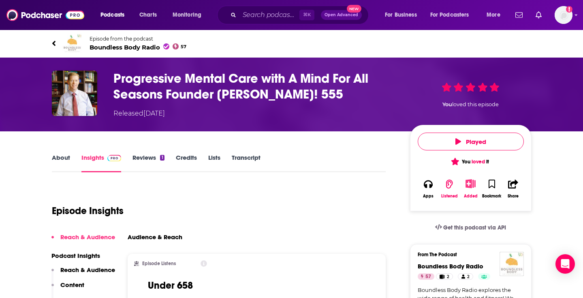
click at [576, 44] on div "Episode from the podcast Boundless Body Radio 57 Next Episode" at bounding box center [291, 43] width 583 height 28
click at [568, 9] on icon "Add a profile image" at bounding box center [569, 9] width 6 height 6
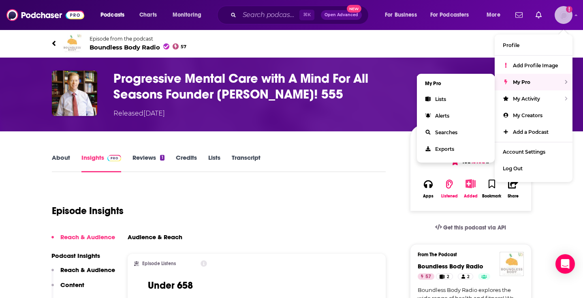
click at [522, 81] on span "My Pro" at bounding box center [521, 82] width 17 height 6
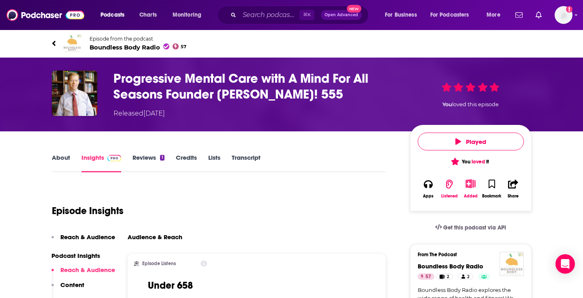
click at [63, 155] on link "About" at bounding box center [61, 163] width 18 height 19
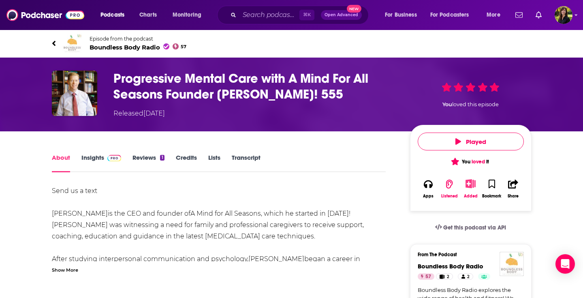
click at [74, 271] on div "Show More" at bounding box center [65, 269] width 26 height 8
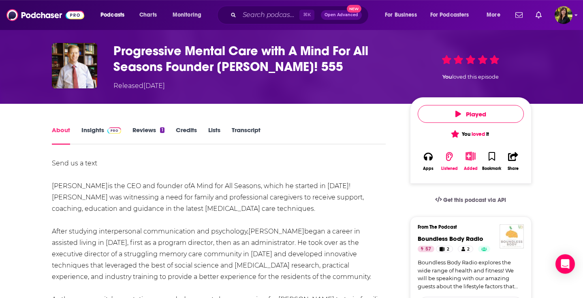
scroll to position [26, 0]
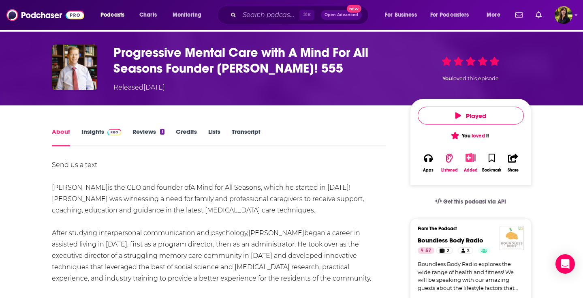
click at [94, 134] on link "Insights" at bounding box center [101, 137] width 40 height 19
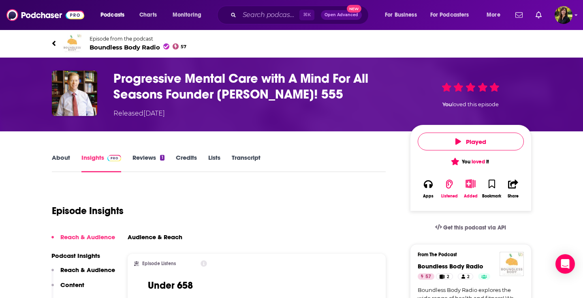
click at [187, 160] on link "Credits" at bounding box center [186, 163] width 21 height 19
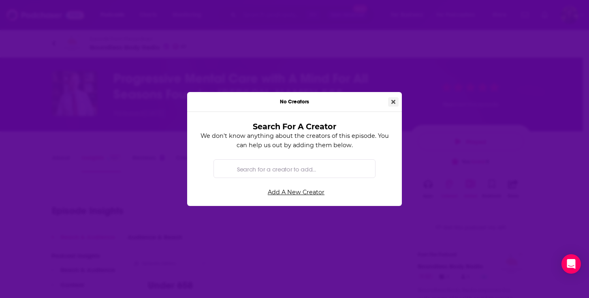
click at [394, 102] on icon "Close" at bounding box center [393, 102] width 4 height 4
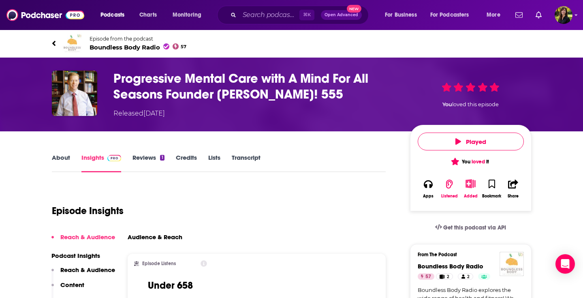
click at [126, 47] on span "Boundless Body Radio 57" at bounding box center [138, 47] width 97 height 8
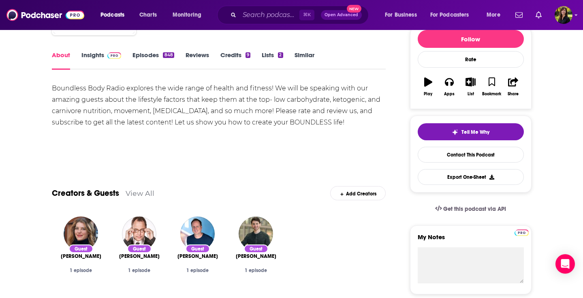
scroll to position [110, 0]
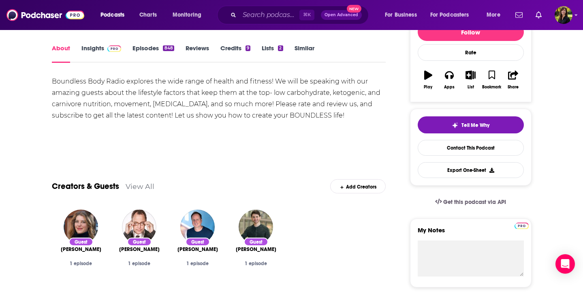
click at [146, 189] on link "View All" at bounding box center [140, 186] width 29 height 9
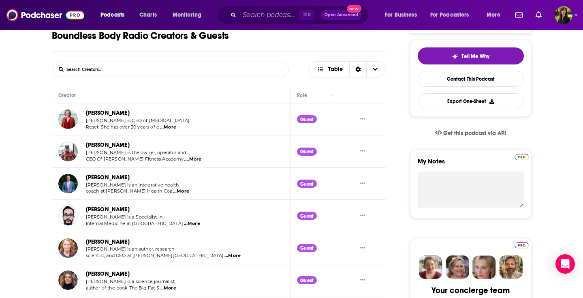
scroll to position [43, 0]
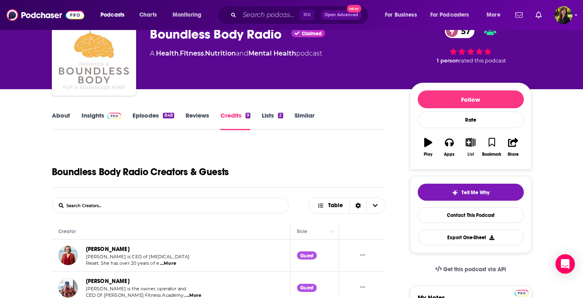
click at [470, 141] on icon "button" at bounding box center [470, 142] width 10 height 9
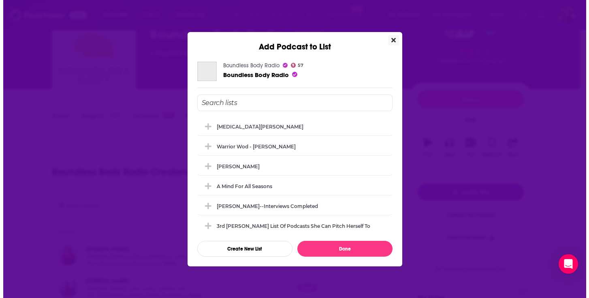
scroll to position [0, 0]
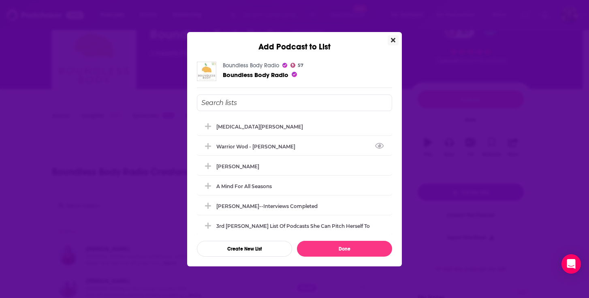
click at [396, 39] on button "Close" at bounding box center [393, 40] width 11 height 10
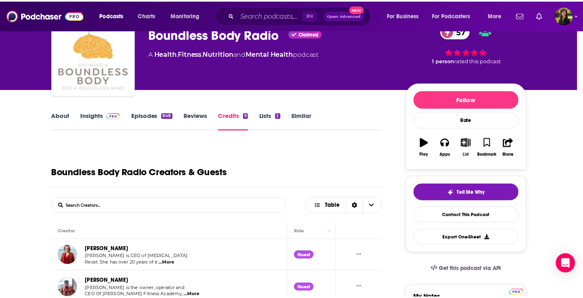
scroll to position [43, 0]
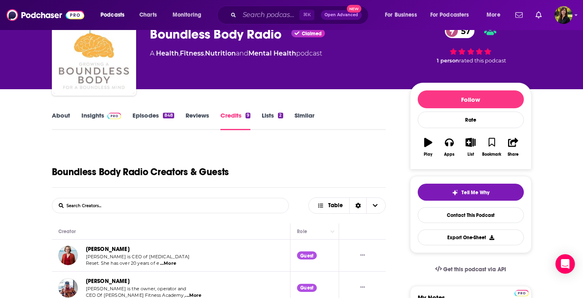
click at [56, 116] on link "About" at bounding box center [61, 120] width 18 height 19
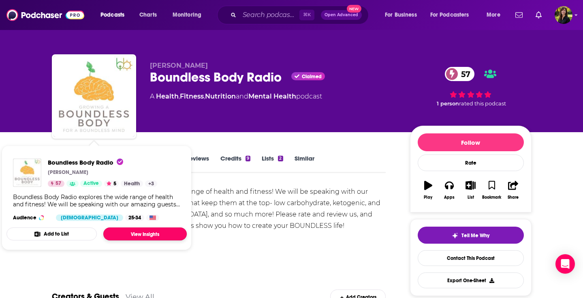
click at [143, 236] on link "View Insights" at bounding box center [144, 233] width 83 height 13
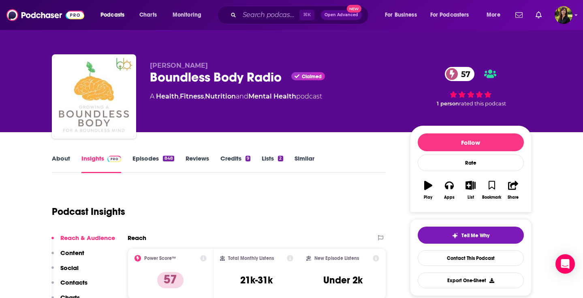
click at [64, 161] on link "About" at bounding box center [61, 163] width 18 height 19
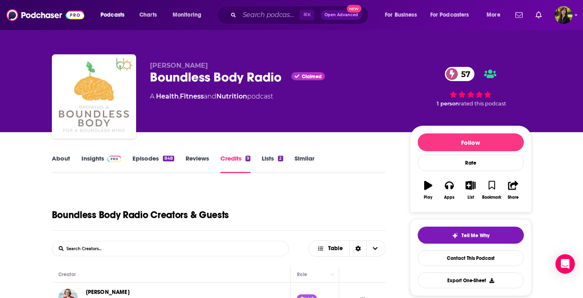
click at [144, 158] on link "Episodes 848" at bounding box center [152, 163] width 41 height 19
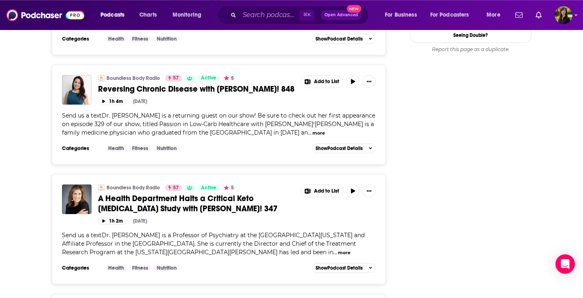
scroll to position [1050, 0]
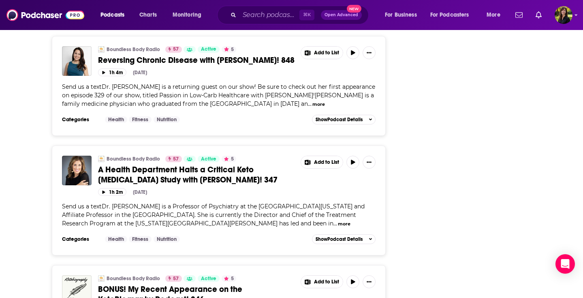
click at [350, 227] on button "more" at bounding box center [344, 223] width 13 height 7
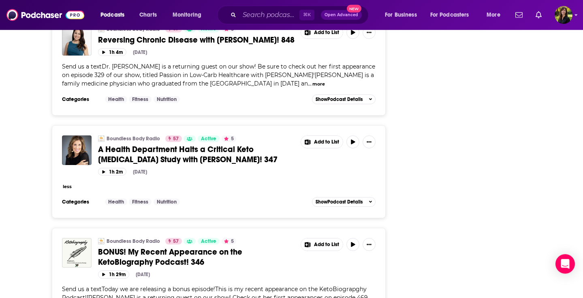
scroll to position [1063, 0]
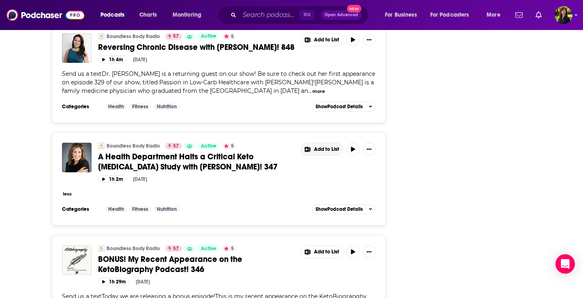
click at [318, 152] on span "Add to List" at bounding box center [326, 149] width 25 height 6
click at [325, 183] on button "Add Episode" at bounding box center [328, 182] width 42 height 15
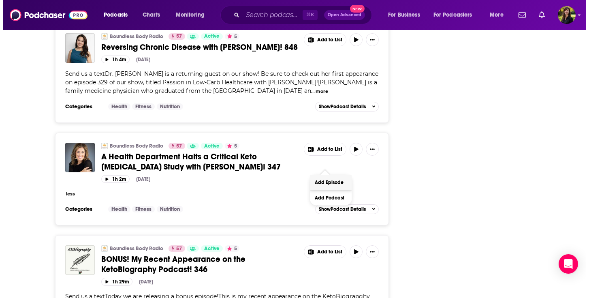
scroll to position [0, 0]
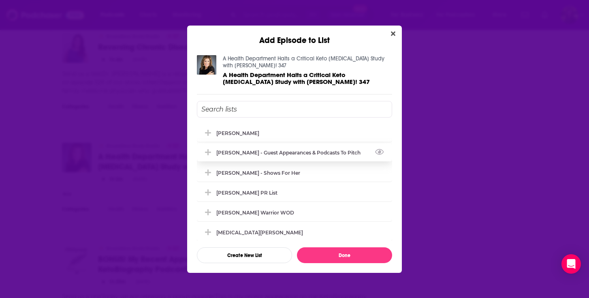
click at [286, 152] on div "[PERSON_NAME] - Guest Appearances & Podcasts to Pitch" at bounding box center [290, 152] width 149 height 6
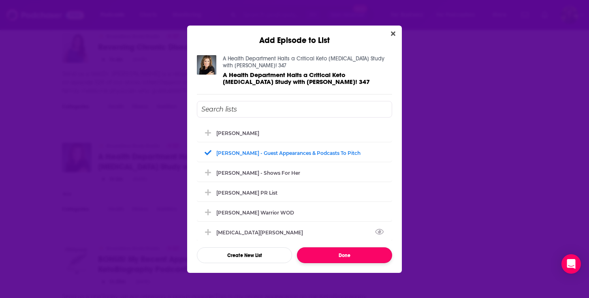
click at [322, 255] on button "Done" at bounding box center [344, 255] width 95 height 16
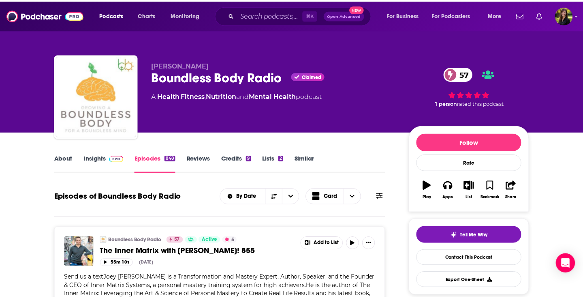
scroll to position [1063, 0]
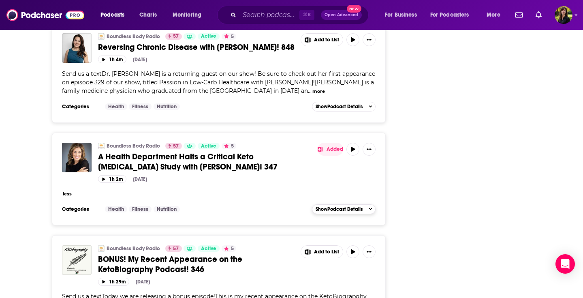
click at [331, 212] on span "Show Podcast Details" at bounding box center [339, 209] width 47 height 6
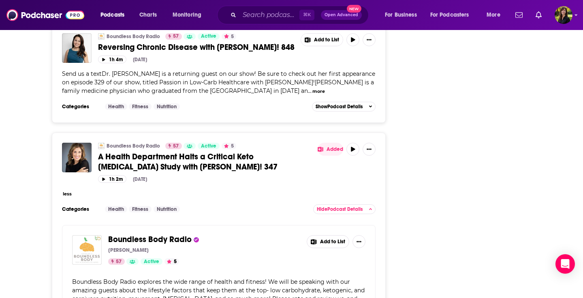
click at [140, 172] on span "A Health Department Halts a Critical Keto [MEDICAL_DATA] Study with [PERSON_NAM…" at bounding box center [187, 161] width 179 height 20
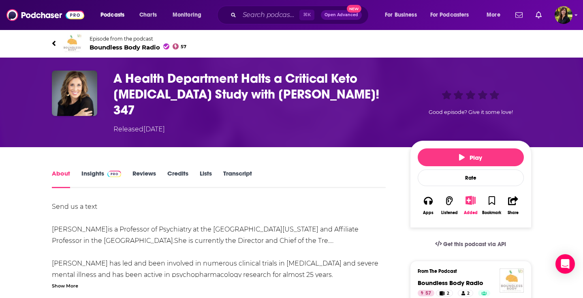
click at [70, 281] on div "Show More" at bounding box center [65, 285] width 26 height 8
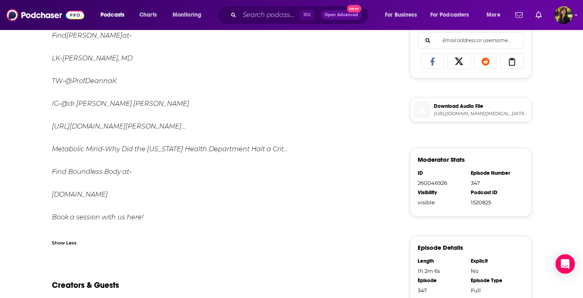
scroll to position [382, 0]
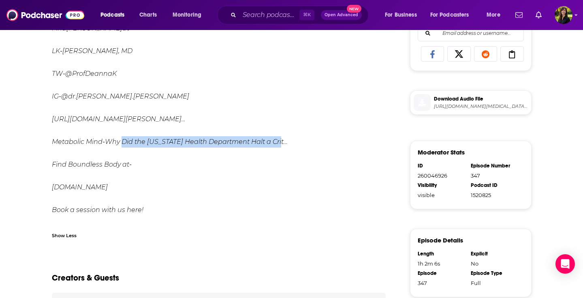
drag, startPoint x: 318, startPoint y: 138, endPoint x: 126, endPoint y: 139, distance: 192.0
click at [126, 139] on div "Send us a text [PERSON_NAME] is a Professor of Psychiatry at the [GEOGRAPHIC_DA…" at bounding box center [219, 17] width 334 height 397
drag, startPoint x: 111, startPoint y: 139, endPoint x: 81, endPoint y: 135, distance: 30.2
click at [81, 135] on em "Find [PERSON_NAME] at- [PERSON_NAME], MD TW- @ProfDeannaK IG- @dr.[PERSON_NAME]…" at bounding box center [170, 118] width 236 height 189
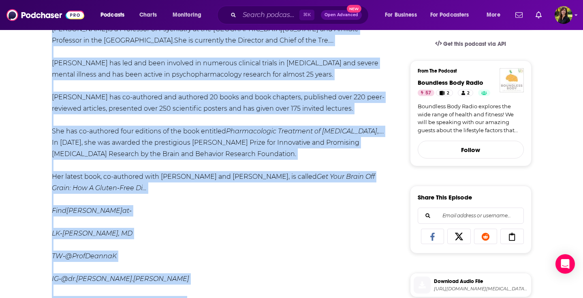
scroll to position [100, 0]
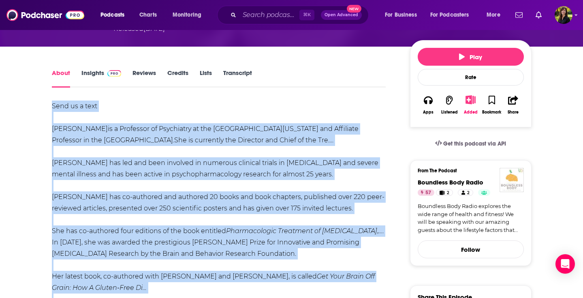
drag, startPoint x: 299, startPoint y: 207, endPoint x: 35, endPoint y: 113, distance: 280.2
copy div "Lore ip d sita Co. Adipis E. Seddo ei t Incididun ut Laboreetdo ma ali Enimadmi…"
click at [245, 143] on div "Send us a text [PERSON_NAME] is a Professor of Psychiatry at the [GEOGRAPHIC_DA…" at bounding box center [219, 298] width 334 height 397
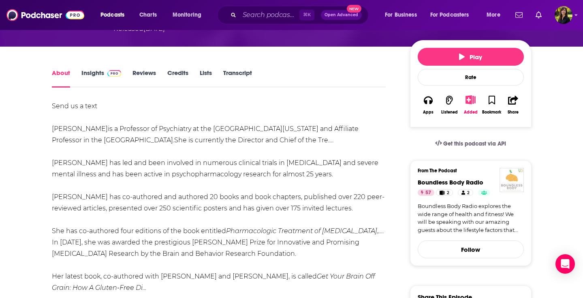
scroll to position [0, 0]
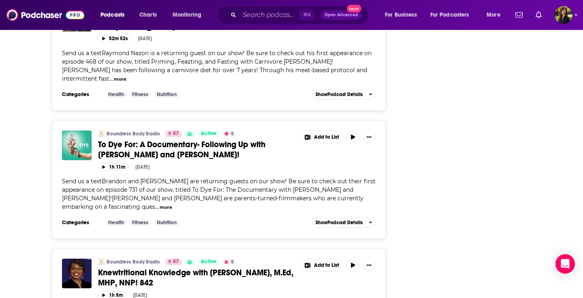
scroll to position [1581, 0]
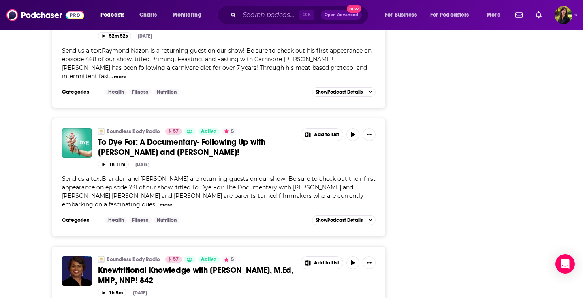
click at [160, 208] on button "more" at bounding box center [166, 204] width 13 height 7
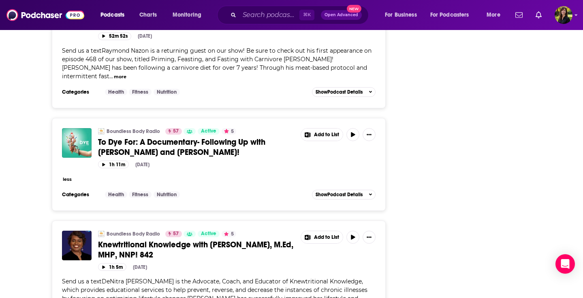
click at [69, 183] on button "less" at bounding box center [67, 179] width 9 height 7
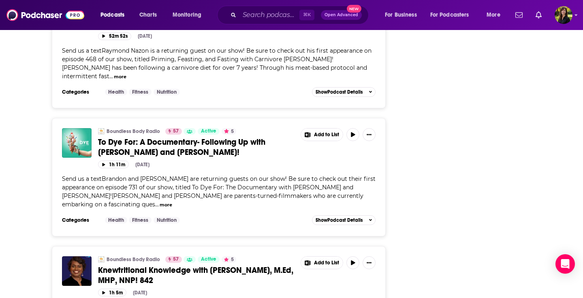
click at [160, 208] on button "more" at bounding box center [166, 204] width 13 height 7
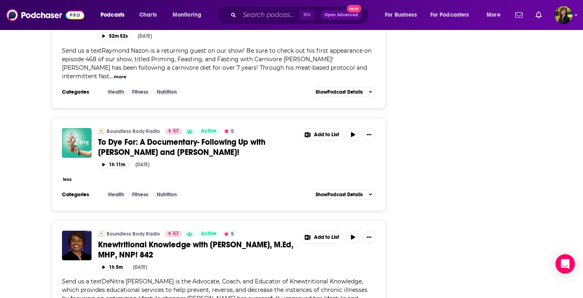
click at [66, 183] on button "less" at bounding box center [67, 179] width 9 height 7
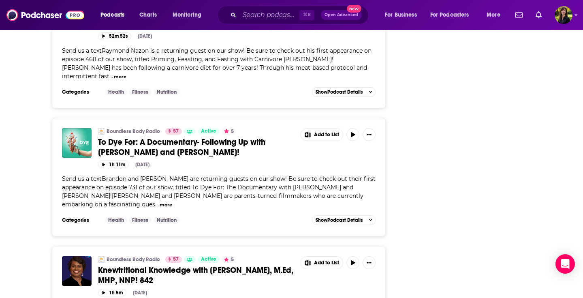
click at [139, 157] on span "To Dye For: A Documentary- Following Up with [PERSON_NAME] and [PERSON_NAME]!" at bounding box center [181, 147] width 167 height 20
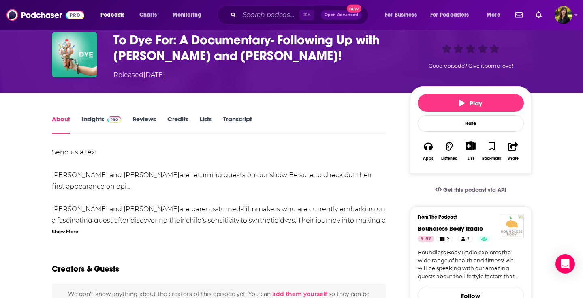
scroll to position [39, 0]
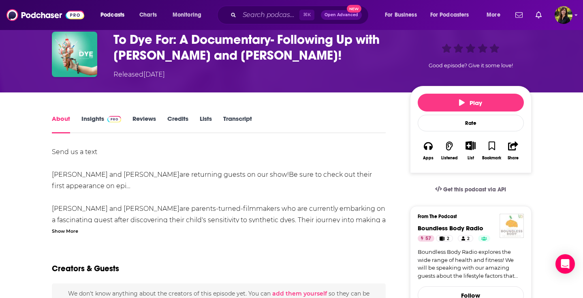
click at [68, 234] on div "Show More" at bounding box center [65, 230] width 26 height 8
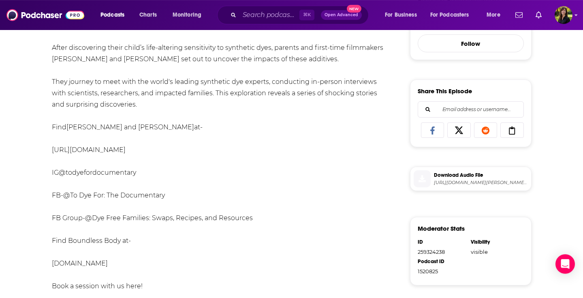
scroll to position [376, 0]
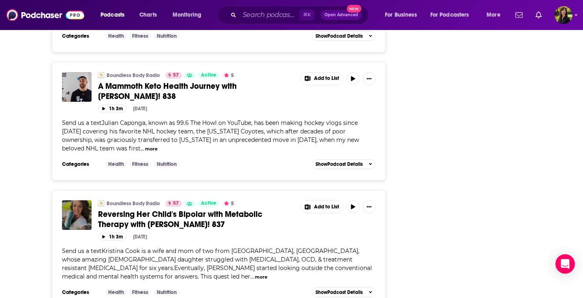
scroll to position [2294, 0]
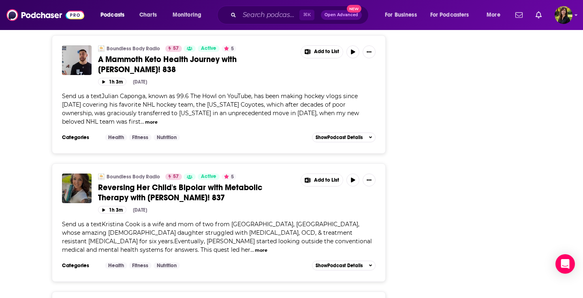
click at [255, 247] on button "more" at bounding box center [261, 250] width 13 height 7
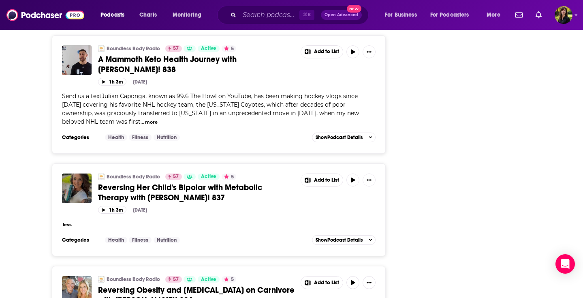
click at [66, 221] on button "less" at bounding box center [67, 224] width 9 height 7
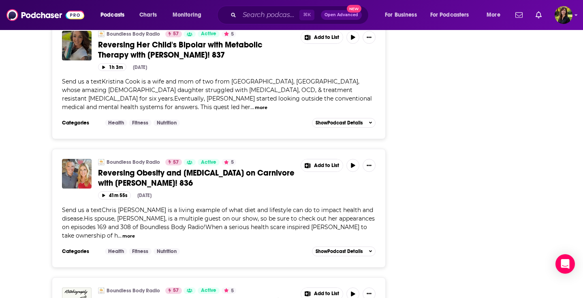
scroll to position [2508, 0]
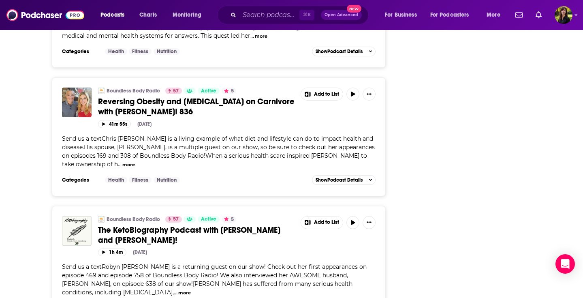
click at [135, 161] on button "more" at bounding box center [128, 164] width 13 height 7
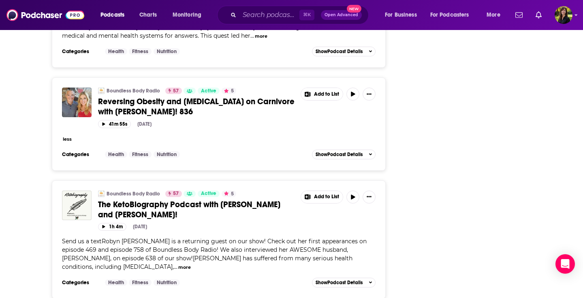
click at [62, 135] on span "less" at bounding box center [67, 138] width 10 height 7
click at [65, 136] on button "less" at bounding box center [67, 139] width 9 height 7
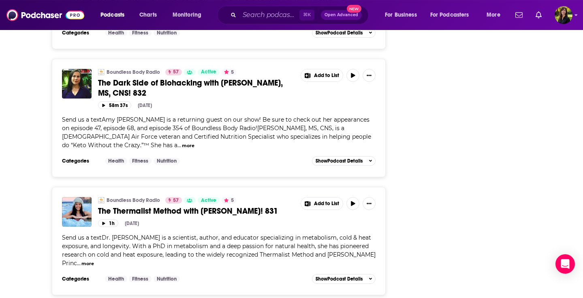
scroll to position [3054, 0]
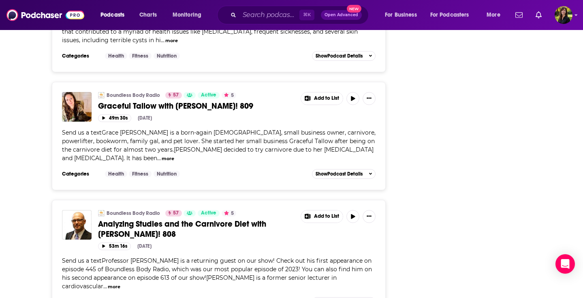
scroll to position [6072, 0]
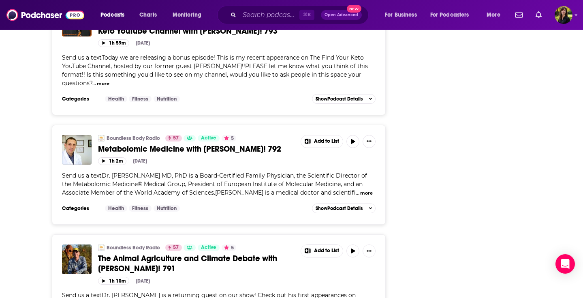
scroll to position [8250, 0]
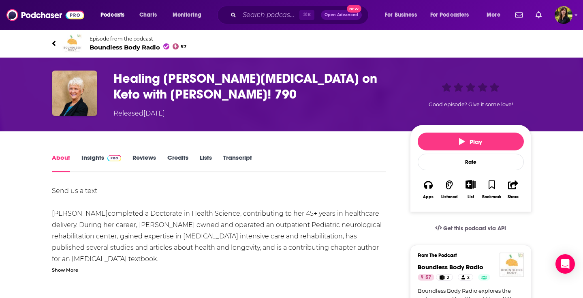
click at [70, 271] on div "Show More" at bounding box center [65, 269] width 26 height 8
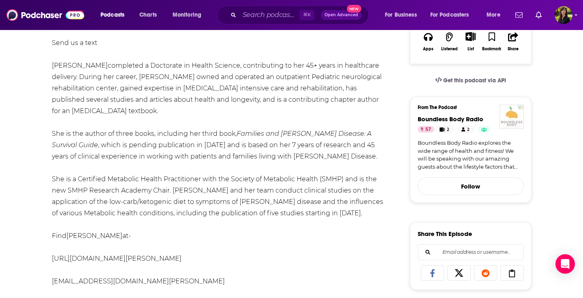
scroll to position [134, 0]
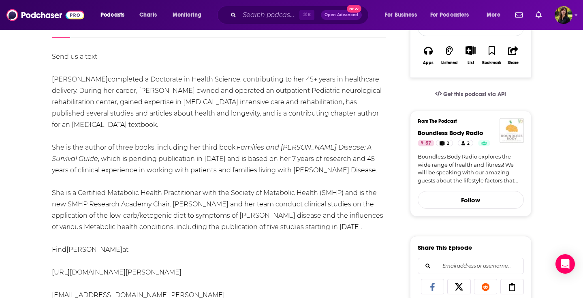
drag, startPoint x: 170, startPoint y: 252, endPoint x: 83, endPoint y: -3, distance: 269.1
click at [83, 51] on div "Send us a text [PERSON_NAME] completed a Doctorate in Health Science, contribut…" at bounding box center [219, 221] width 334 height 340
